Goal: Book appointment/travel/reservation

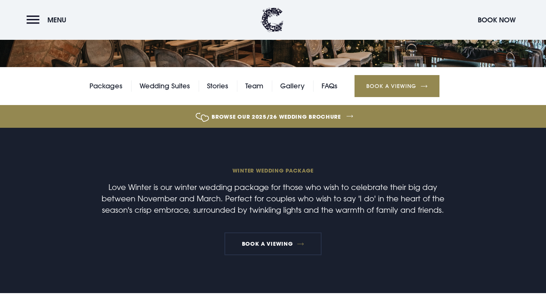
scroll to position [157, 0]
